Goal: Information Seeking & Learning: Compare options

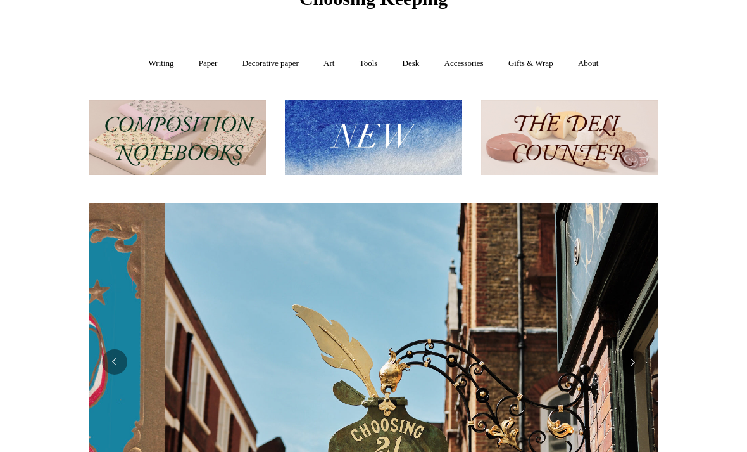
scroll to position [0, 569]
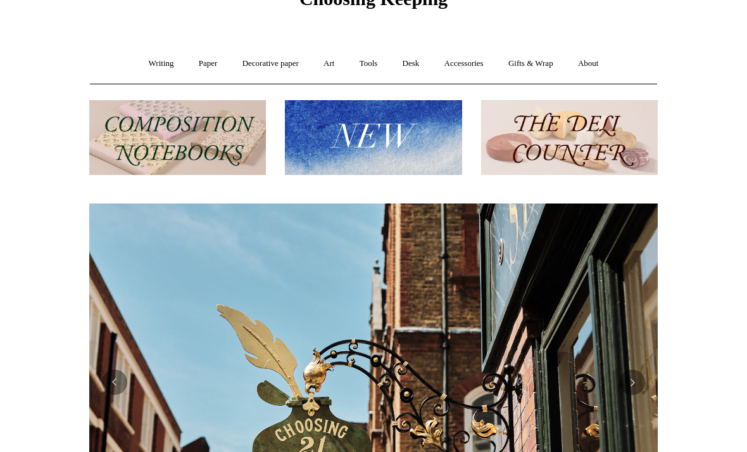
click at [337, 68] on link "Art +" at bounding box center [329, 64] width 34 height 34
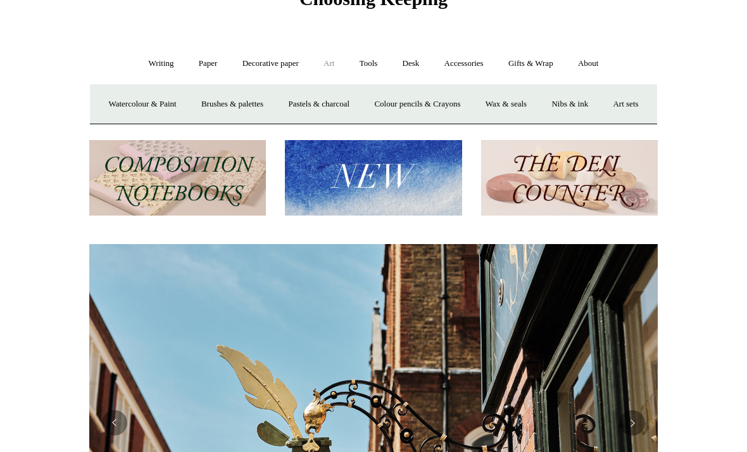
click at [144, 102] on link "Watercolour & Paint" at bounding box center [142, 104] width 91 height 34
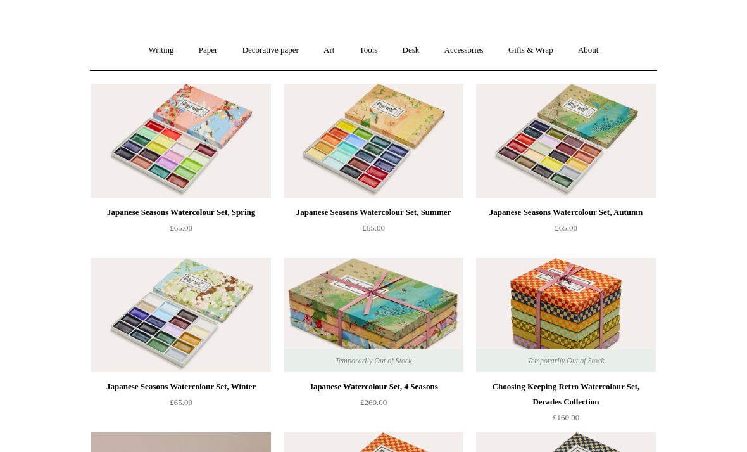
scroll to position [54, 0]
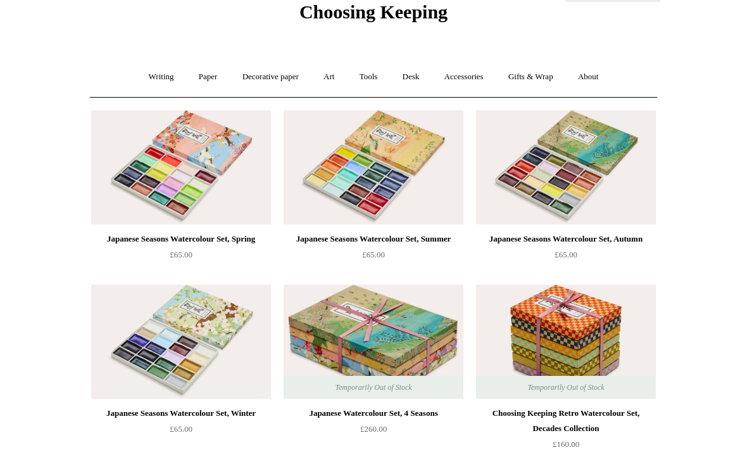
click at [404, 171] on img at bounding box center [374, 167] width 180 height 114
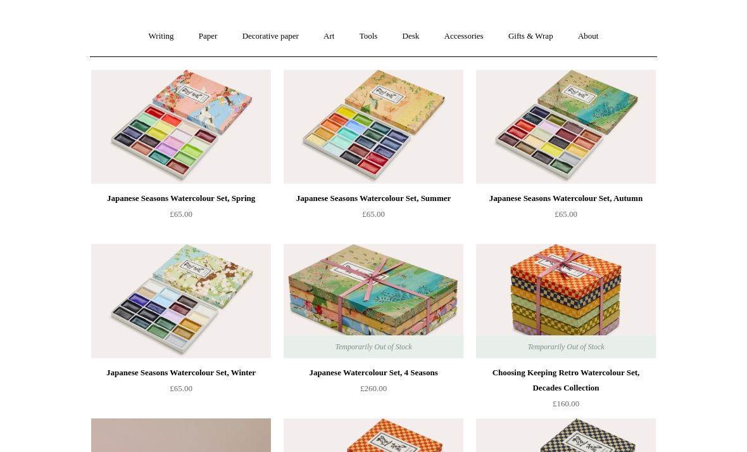
click at [125, 126] on img at bounding box center [181, 127] width 180 height 114
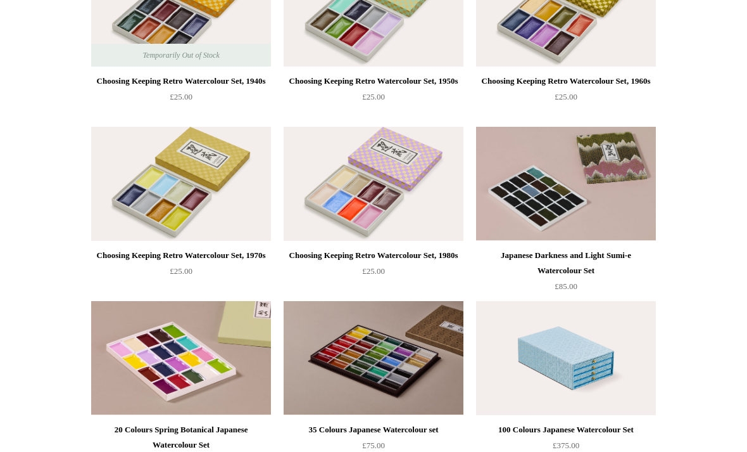
scroll to position [735, 0]
click at [332, 209] on img at bounding box center [374, 184] width 180 height 114
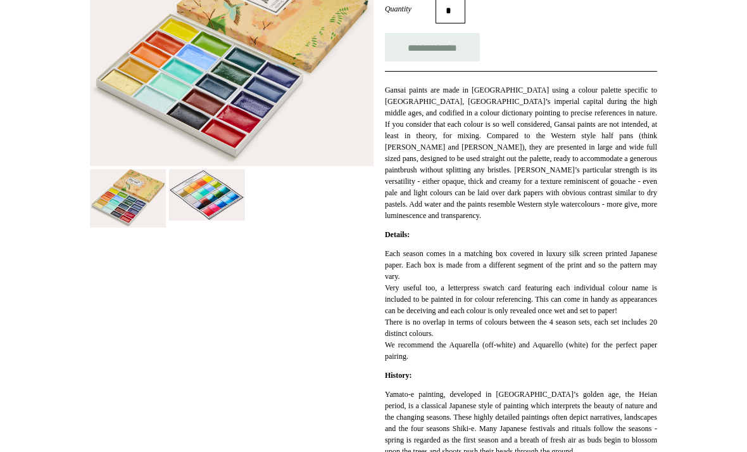
scroll to position [222, 0]
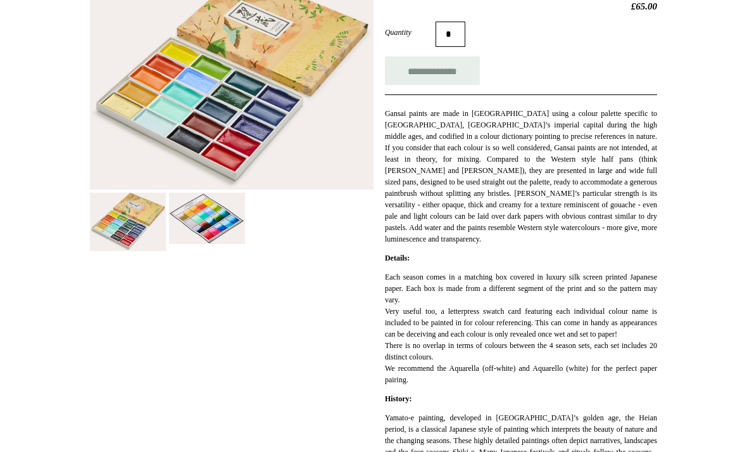
click at [207, 226] on img at bounding box center [207, 218] width 76 height 51
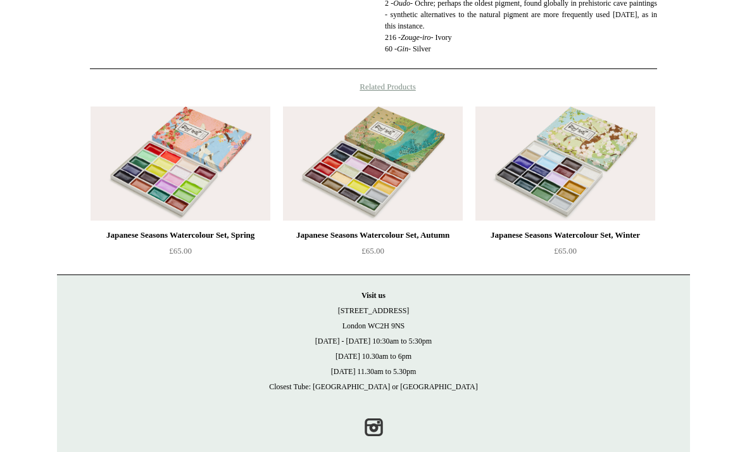
scroll to position [1149, 0]
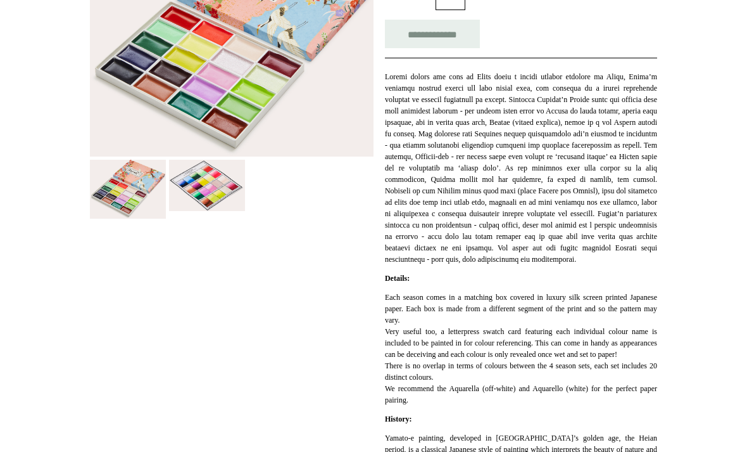
click at [194, 193] on img at bounding box center [207, 185] width 76 height 51
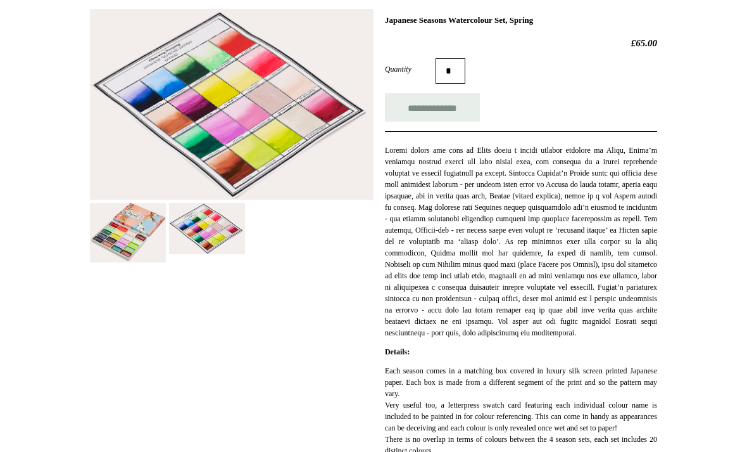
scroll to position [187, 0]
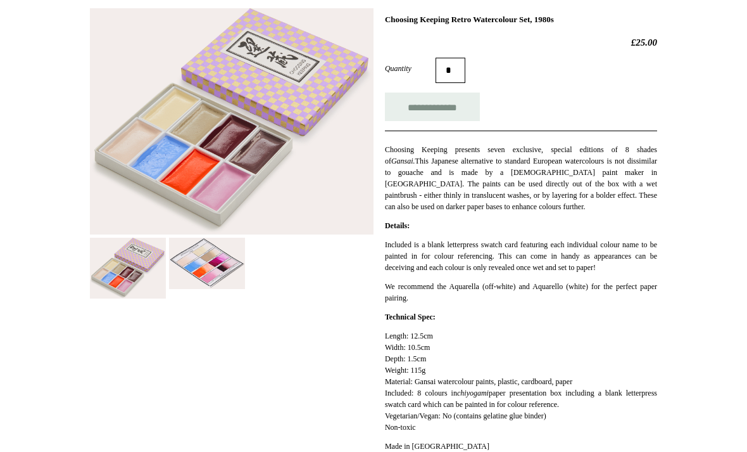
scroll to position [215, 0]
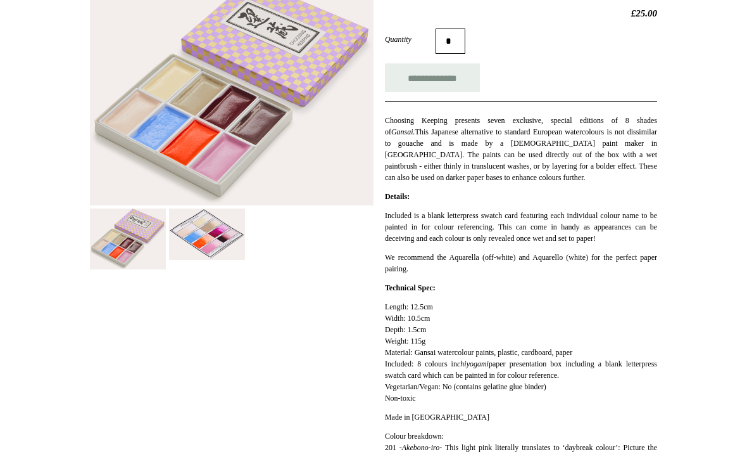
click at [203, 246] on img at bounding box center [207, 233] width 76 height 51
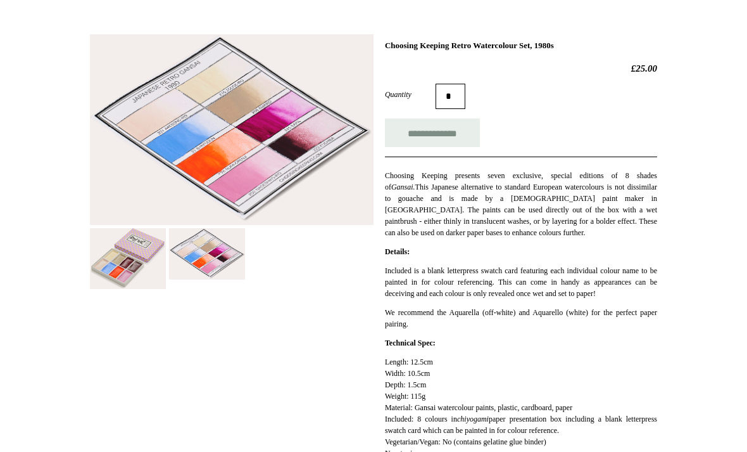
scroll to position [158, 0]
